Goal: Task Accomplishment & Management: Manage account settings

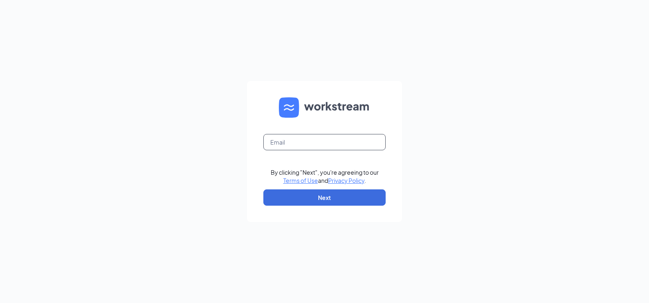
click at [333, 148] on input "text" at bounding box center [324, 142] width 122 height 16
type input "[PERSON_NAME][EMAIL_ADDRESS][PERSON_NAME][DOMAIN_NAME]"
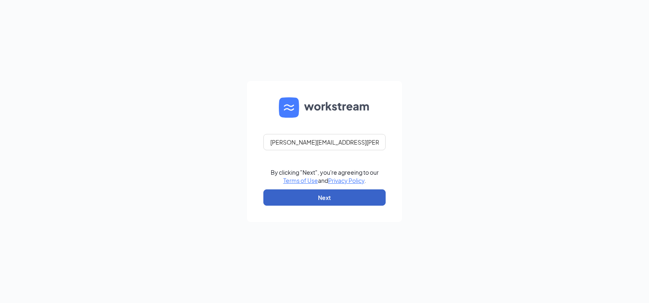
click at [324, 199] on button "Next" at bounding box center [324, 198] width 122 height 16
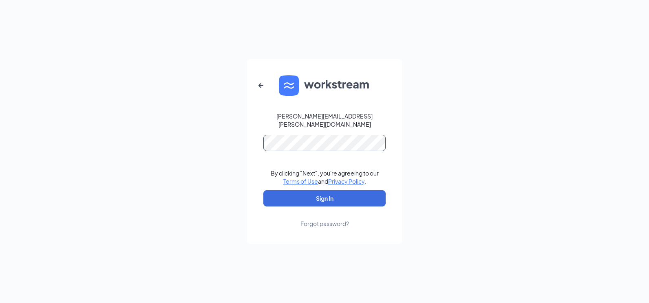
click at [263, 190] on button "Sign In" at bounding box center [324, 198] width 122 height 16
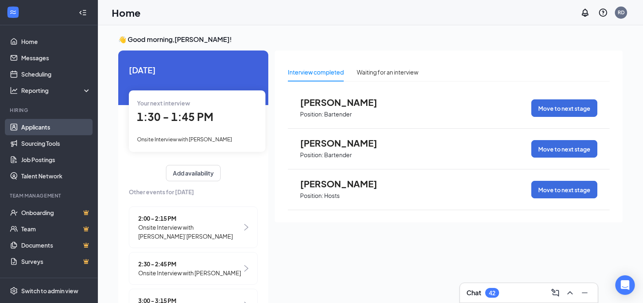
click at [37, 128] on link "Applicants" at bounding box center [56, 127] width 70 height 16
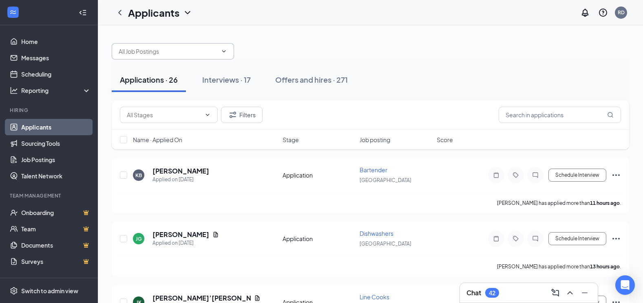
click at [177, 52] on input "text" at bounding box center [168, 51] width 99 height 9
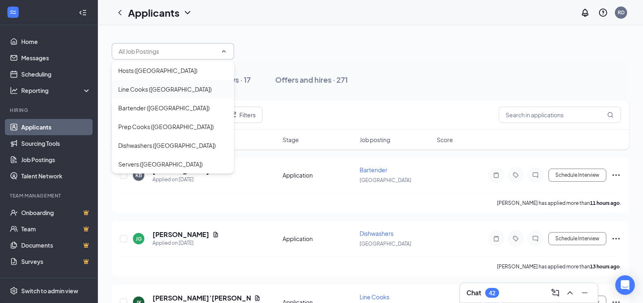
click at [155, 90] on div "Line Cooks ([GEOGRAPHIC_DATA])" at bounding box center [164, 89] width 93 height 9
type input "Line Cooks ([GEOGRAPHIC_DATA])"
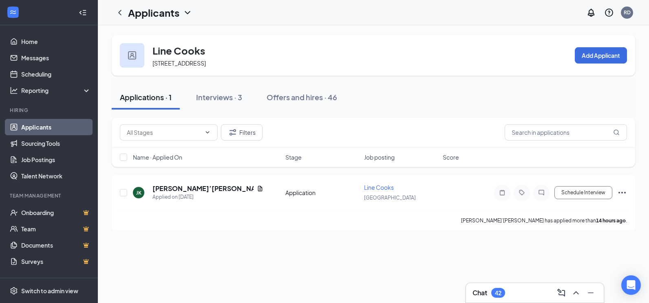
click at [184, 16] on icon "ChevronDown" at bounding box center [188, 13] width 10 height 10
click at [174, 35] on link "Applicants" at bounding box center [177, 35] width 88 height 8
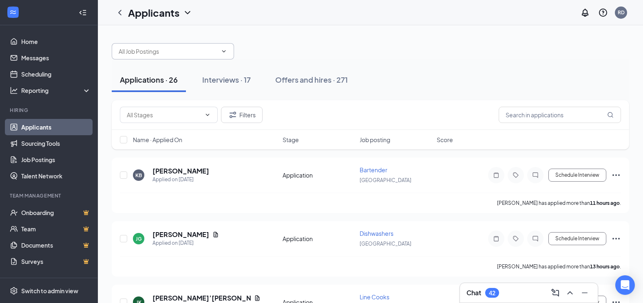
click at [176, 51] on input "text" at bounding box center [168, 51] width 99 height 9
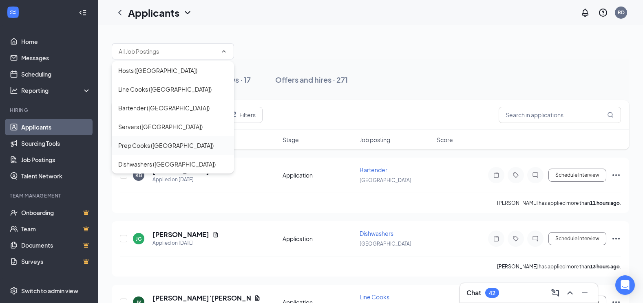
drag, startPoint x: 170, startPoint y: 145, endPoint x: 174, endPoint y: 143, distance: 5.5
click at [170, 145] on div "Prep Cooks ([GEOGRAPHIC_DATA])" at bounding box center [165, 145] width 95 height 9
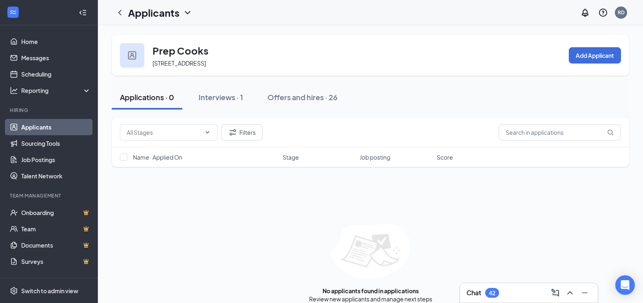
drag, startPoint x: 174, startPoint y: 143, endPoint x: 185, endPoint y: 13, distance: 130.1
click at [185, 13] on icon "ChevronDown" at bounding box center [188, 13] width 10 height 10
click at [176, 38] on link "Applicants" at bounding box center [177, 35] width 88 height 8
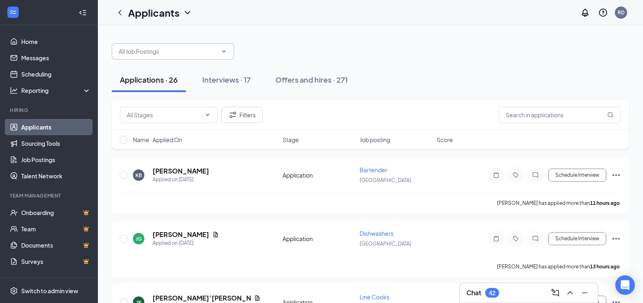
click at [193, 49] on input "text" at bounding box center [168, 51] width 99 height 9
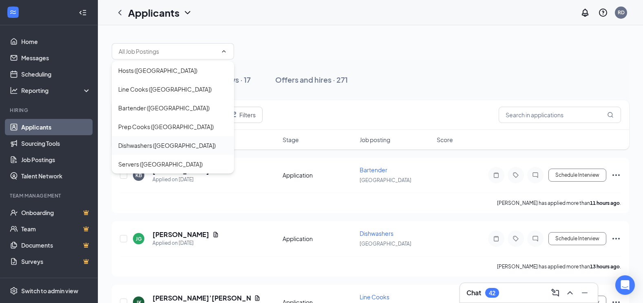
click at [165, 150] on div "Dishwashers ([GEOGRAPHIC_DATA])" at bounding box center [166, 145] width 97 height 9
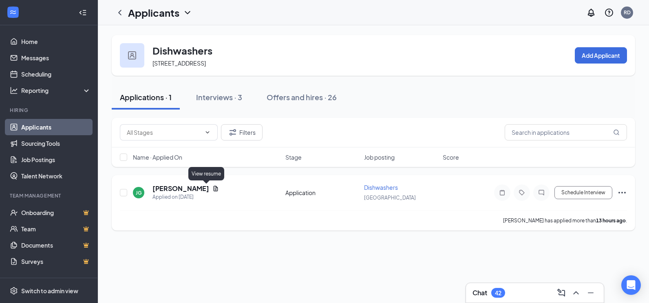
click at [212, 190] on icon "Document" at bounding box center [215, 188] width 7 height 7
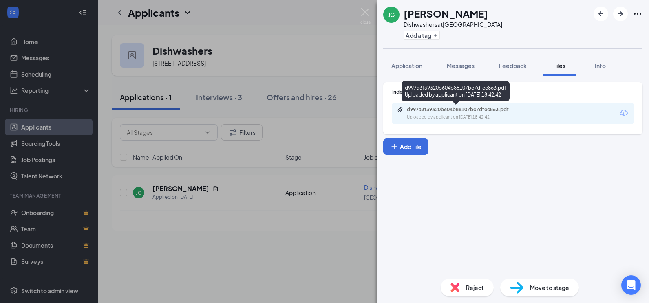
click at [467, 115] on div "Uploaded by applicant on [DATE] 18:42:42" at bounding box center [468, 117] width 122 height 7
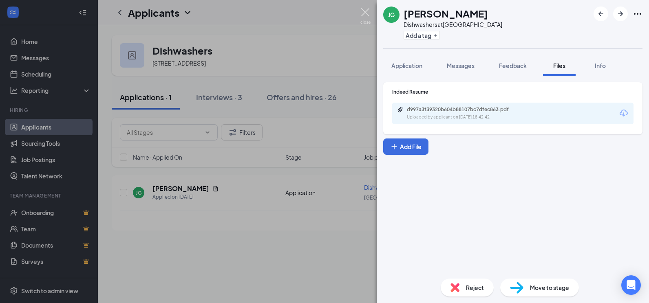
click at [369, 13] on img at bounding box center [365, 16] width 10 height 16
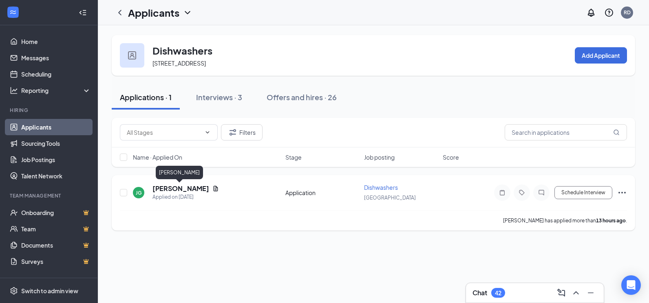
click at [188, 188] on h5 "[PERSON_NAME]" at bounding box center [180, 188] width 57 height 9
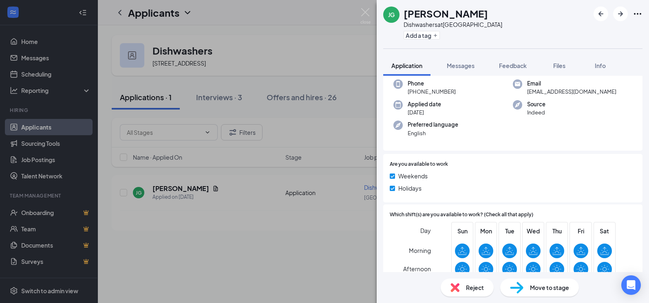
scroll to position [41, 0]
click at [363, 13] on img at bounding box center [365, 16] width 10 height 16
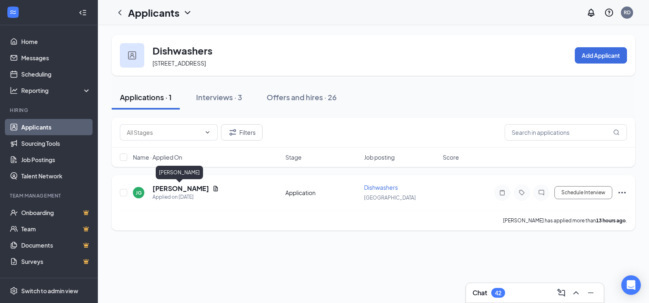
click at [184, 192] on h5 "[PERSON_NAME]" at bounding box center [180, 188] width 57 height 9
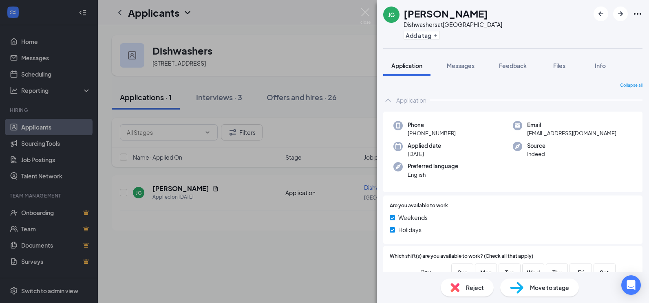
click at [544, 288] on span "Move to stage" at bounding box center [549, 287] width 39 height 9
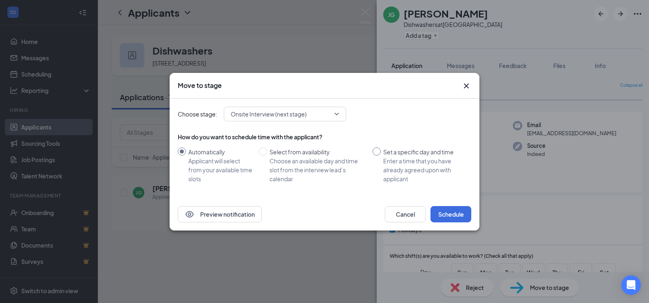
click at [377, 154] on input "Set a specific day and time Enter a time that you have already agreed upon with…" at bounding box center [377, 152] width 8 height 8
radio input "true"
radio input "false"
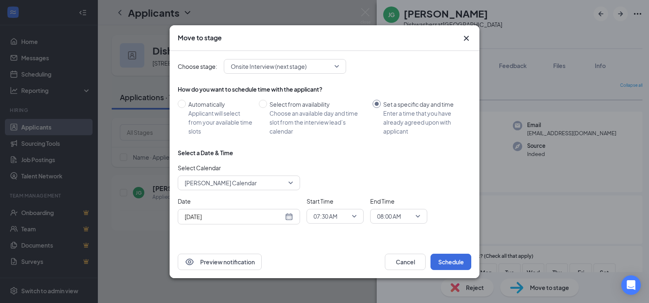
click at [289, 216] on div "[DATE]" at bounding box center [239, 216] width 108 height 9
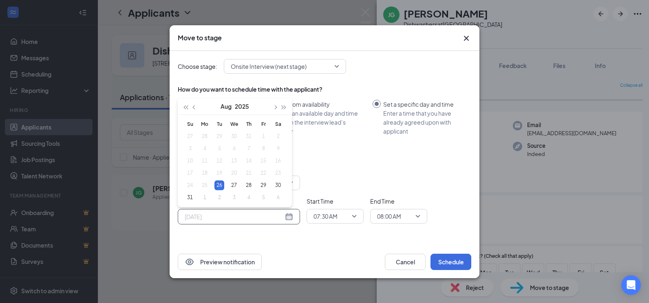
type input "[DATE]"
click at [359, 219] on div "07:30 AM" at bounding box center [335, 216] width 57 height 15
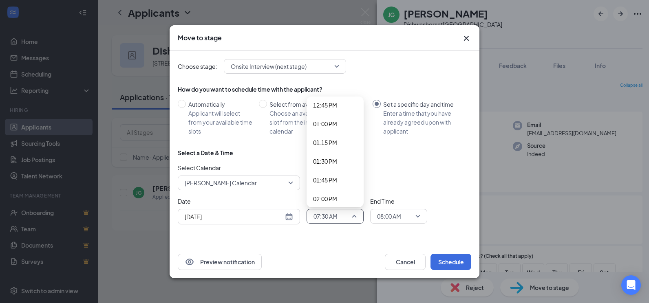
scroll to position [970, 0]
click at [328, 118] on span "01:00 PM" at bounding box center [325, 114] width 24 height 9
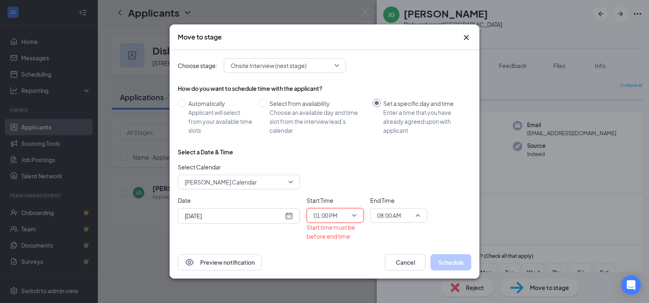
click at [413, 217] on span "08:00 AM" at bounding box center [398, 216] width 43 height 12
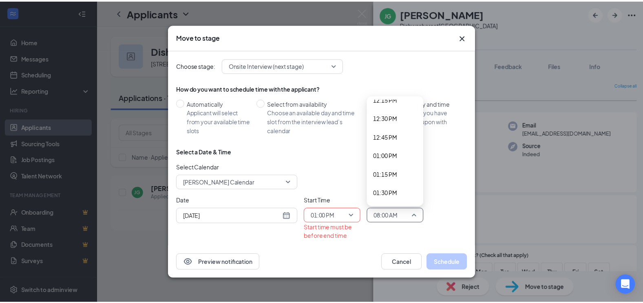
scroll to position [955, 0]
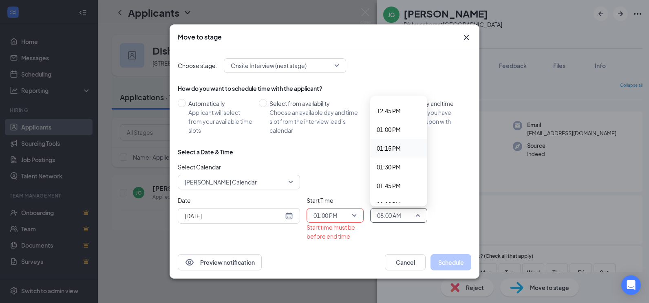
click at [388, 148] on span "01:15 PM" at bounding box center [389, 148] width 24 height 9
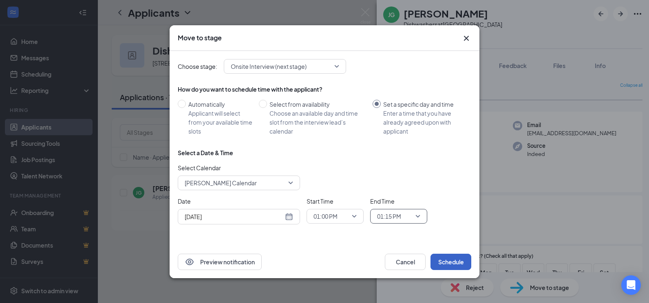
click at [441, 260] on button "Schedule" at bounding box center [450, 262] width 41 height 16
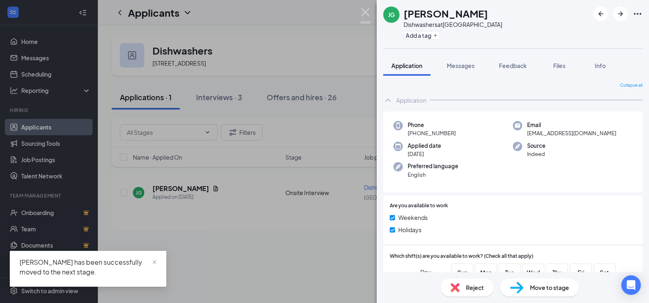
click at [367, 14] on img at bounding box center [365, 16] width 10 height 16
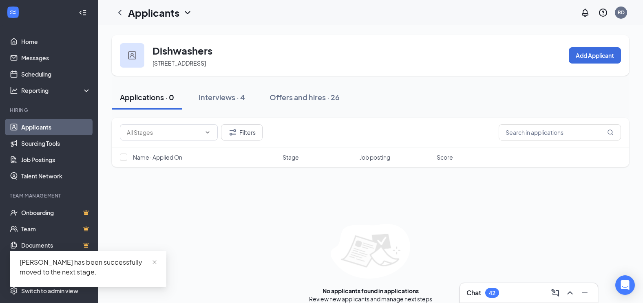
click at [185, 14] on icon "ChevronDown" at bounding box center [188, 13] width 10 height 10
click at [179, 37] on link "Applicants" at bounding box center [177, 35] width 88 height 8
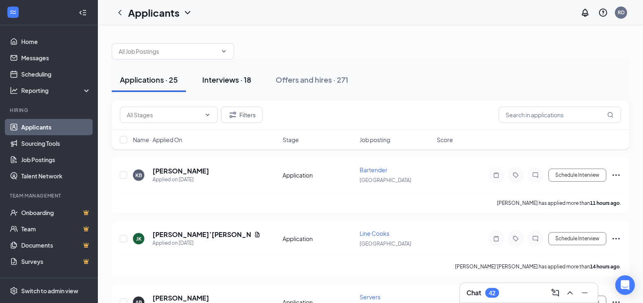
click at [244, 77] on div "Interviews · 18" at bounding box center [226, 80] width 49 height 10
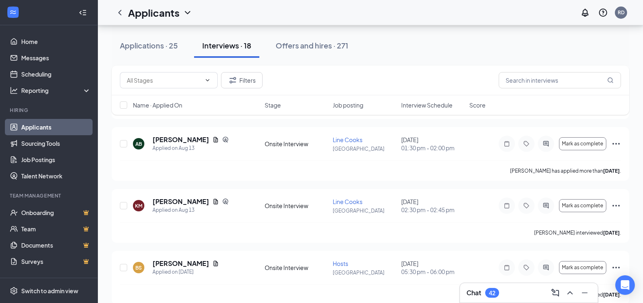
scroll to position [530, 0]
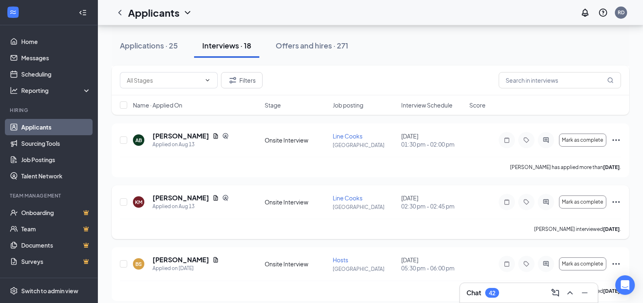
click at [618, 201] on icon "Ellipses" at bounding box center [616, 202] width 10 height 10
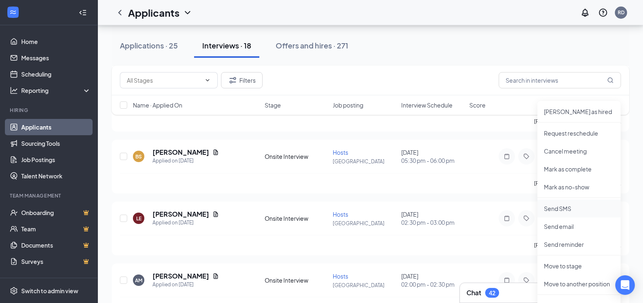
scroll to position [652, 0]
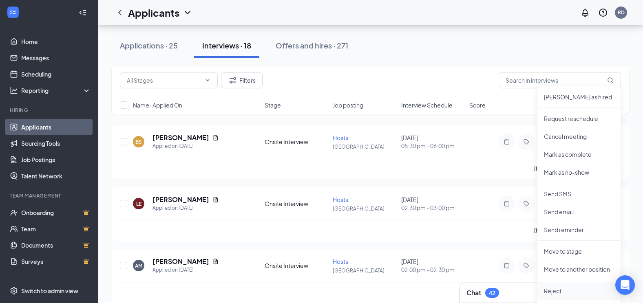
click at [569, 287] on li "Reject" at bounding box center [578, 291] width 83 height 18
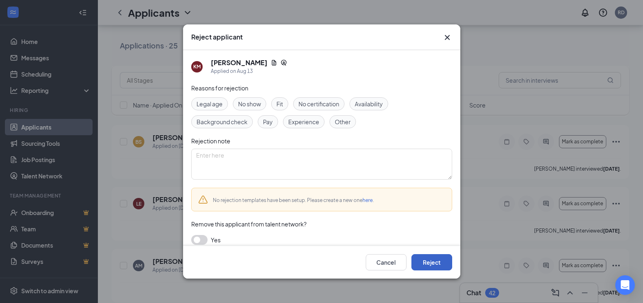
drag, startPoint x: 441, startPoint y: 260, endPoint x: 432, endPoint y: 260, distance: 9.0
click at [440, 260] on button "Reject" at bounding box center [431, 262] width 41 height 16
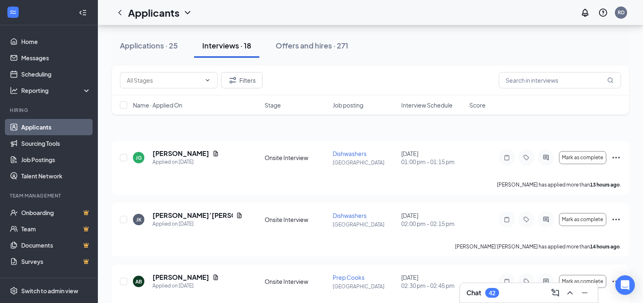
scroll to position [0, 0]
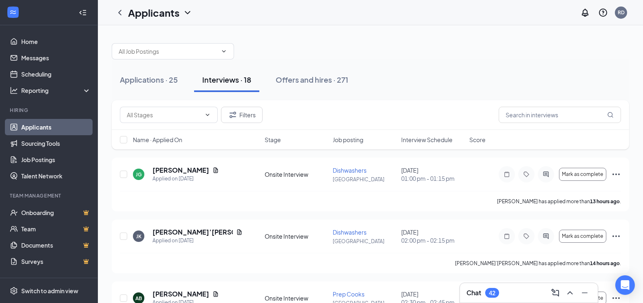
click at [186, 13] on icon "ChevronDown" at bounding box center [187, 12] width 5 height 3
click at [172, 35] on link "Applicants" at bounding box center [177, 35] width 88 height 8
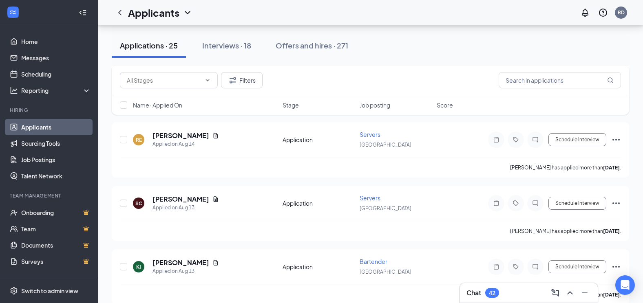
scroll to position [1182, 0]
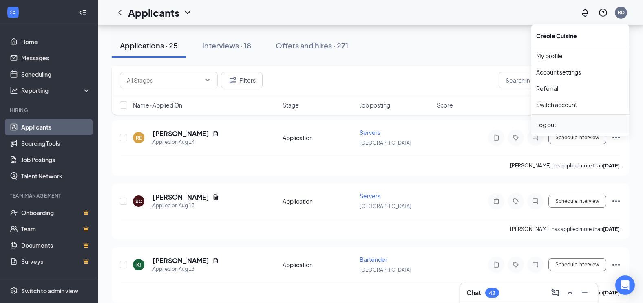
click at [561, 125] on div "Log out" at bounding box center [580, 125] width 88 height 8
